Goal: Navigation & Orientation: Find specific page/section

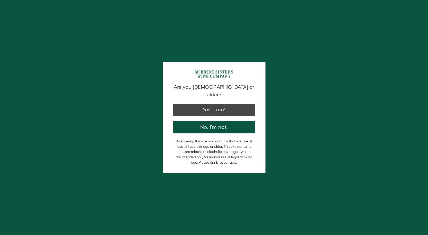
click at [210, 104] on button "Yes, I am!" at bounding box center [214, 110] width 82 height 12
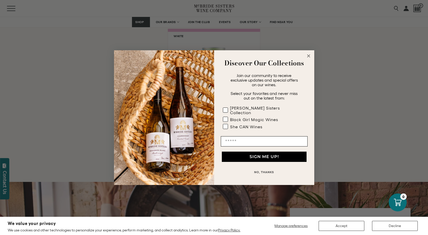
scroll to position [400, 0]
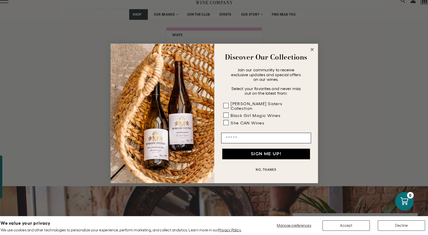
click at [307, 55] on icon "Close dialog" at bounding box center [308, 56] width 3 height 3
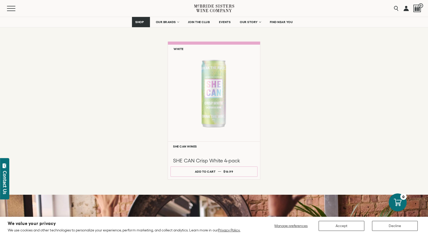
scroll to position [392, 0]
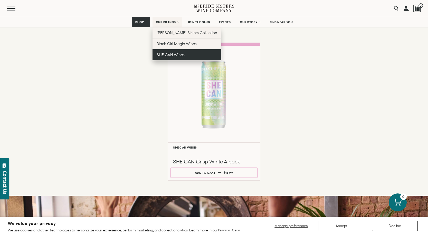
click at [166, 54] on span "SHE CAN Wines" at bounding box center [170, 55] width 28 height 4
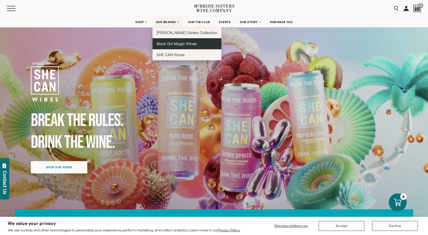
click at [162, 44] on span "Black Girl Magic Wines" at bounding box center [176, 44] width 40 height 4
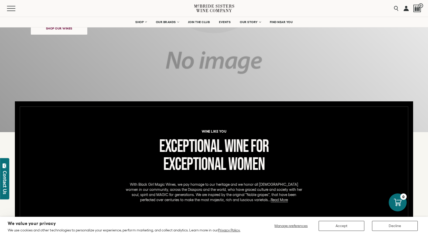
scroll to position [4, 0]
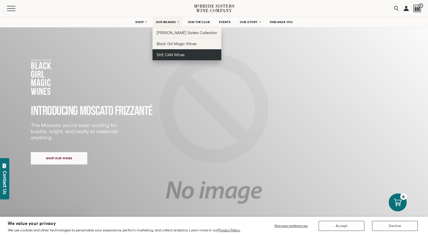
click at [160, 55] on span "SHE CAN Wines" at bounding box center [170, 55] width 28 height 4
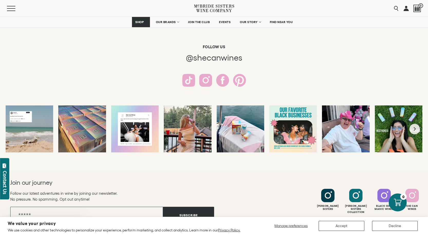
scroll to position [945, 0]
